Goal: Register for event/course

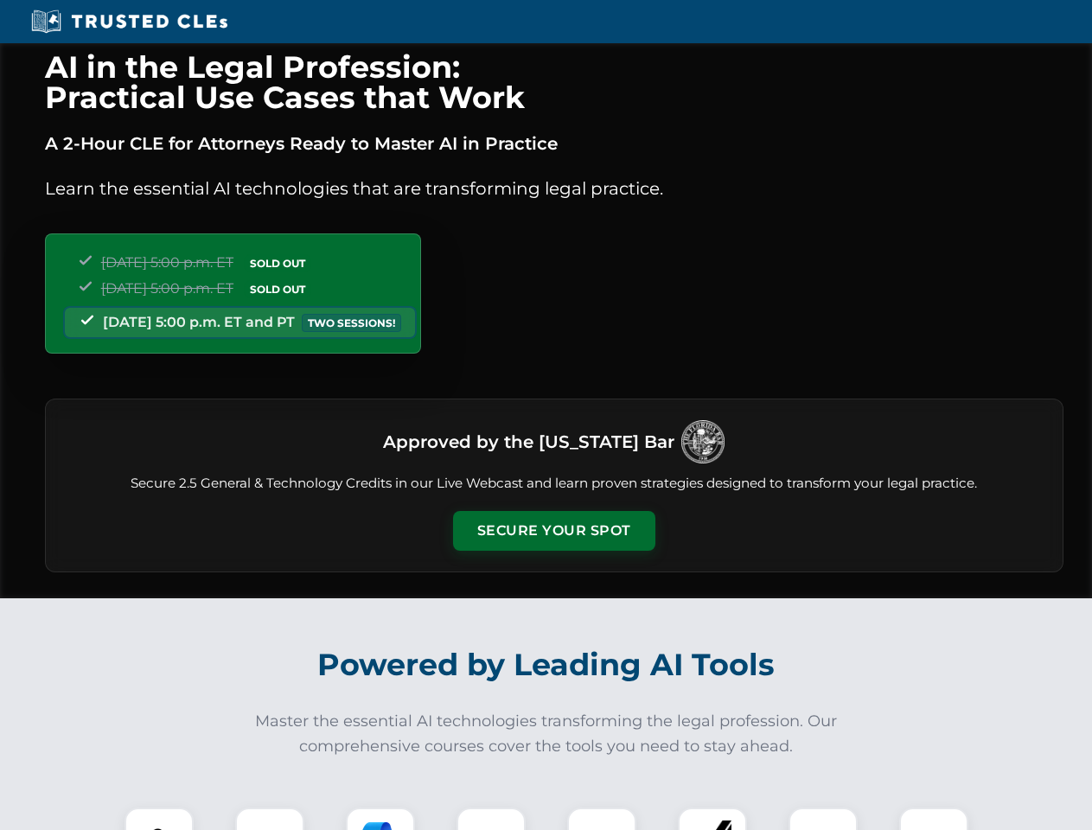
click at [553, 531] on button "Secure Your Spot" at bounding box center [554, 531] width 202 height 40
click at [159, 819] on img at bounding box center [159, 842] width 50 height 50
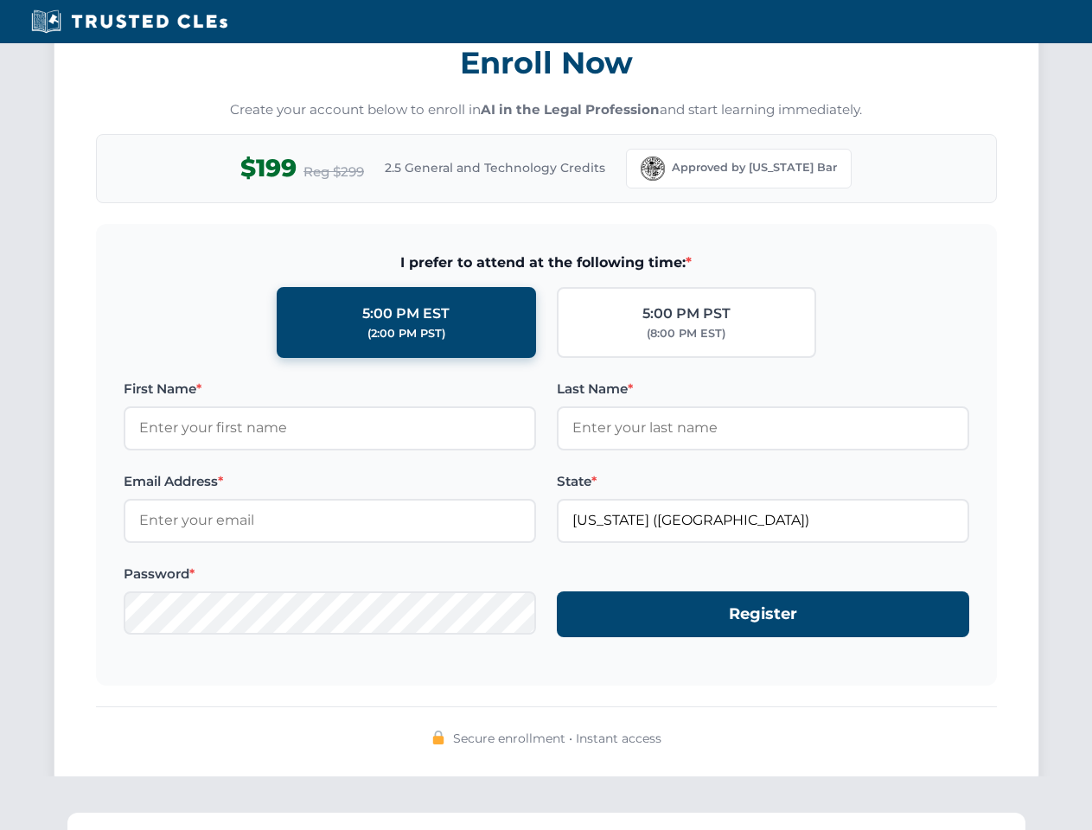
scroll to position [1697, 0]
